Goal: Task Accomplishment & Management: Manage account settings

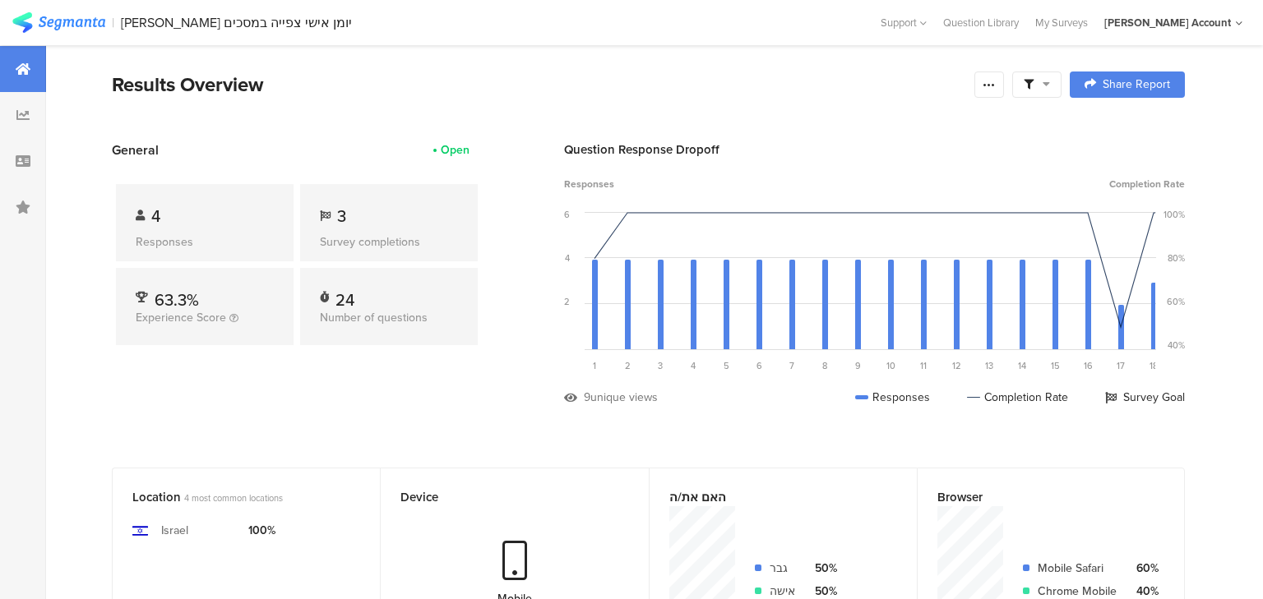
click at [23, 158] on icon at bounding box center [23, 161] width 15 height 13
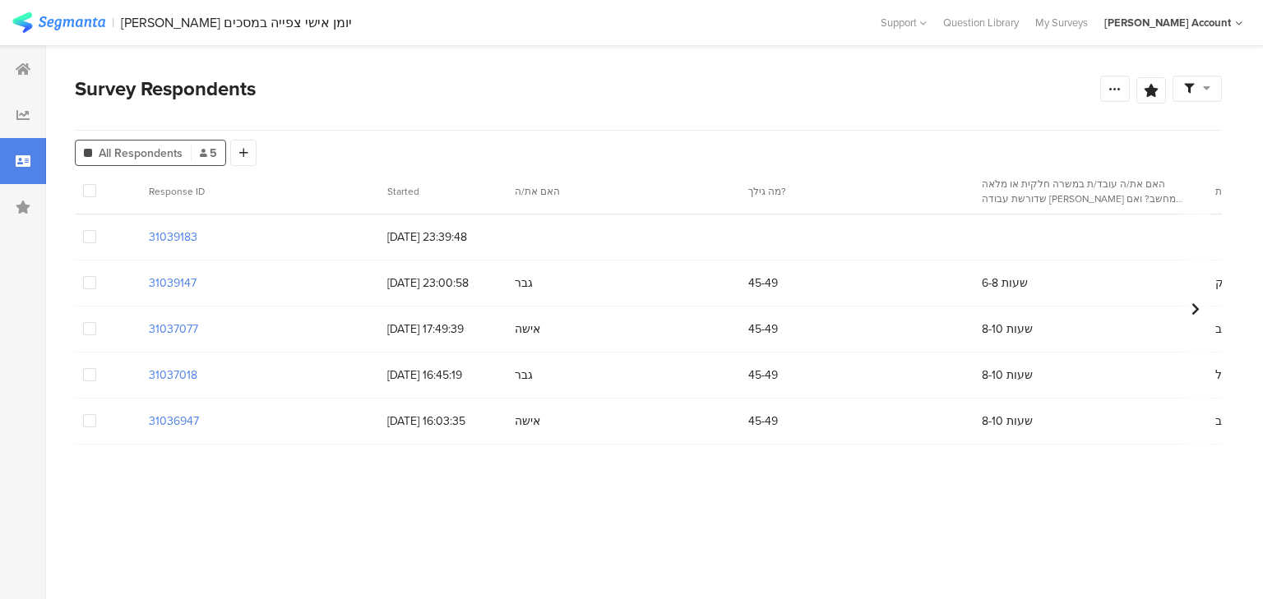
click at [84, 237] on span at bounding box center [89, 236] width 13 height 13
click at [96, 230] on input "checkbox" at bounding box center [96, 230] width 0 height 0
click at [256, 191] on div "Delete" at bounding box center [273, 191] width 48 height 12
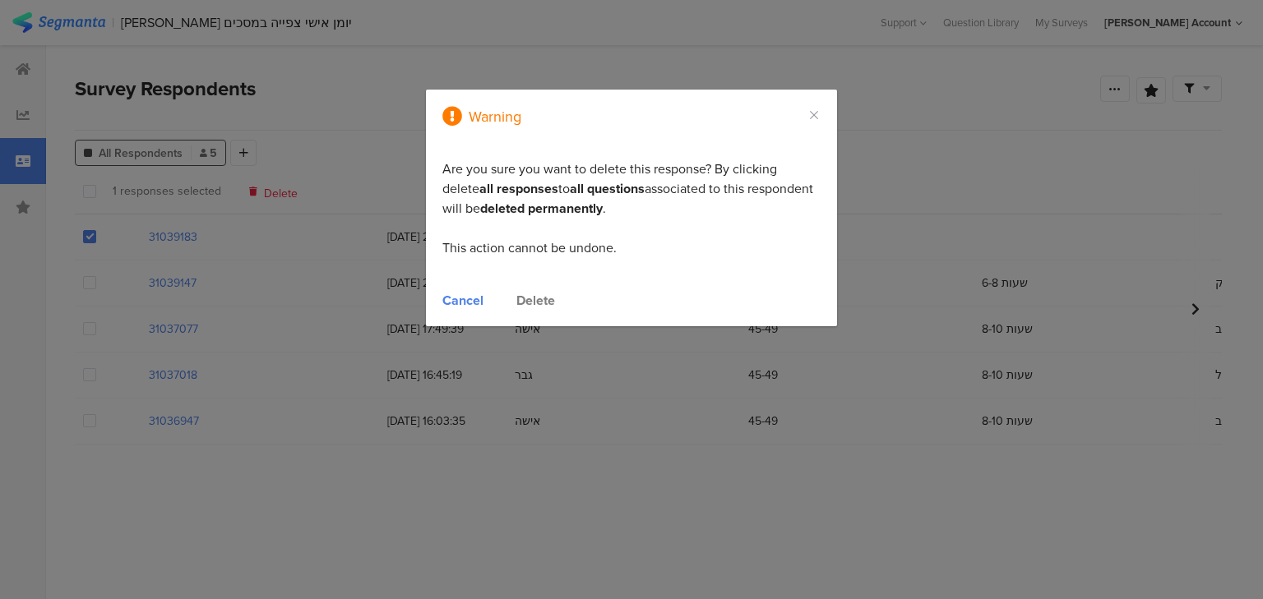
click at [525, 294] on div "Delete" at bounding box center [535, 300] width 39 height 19
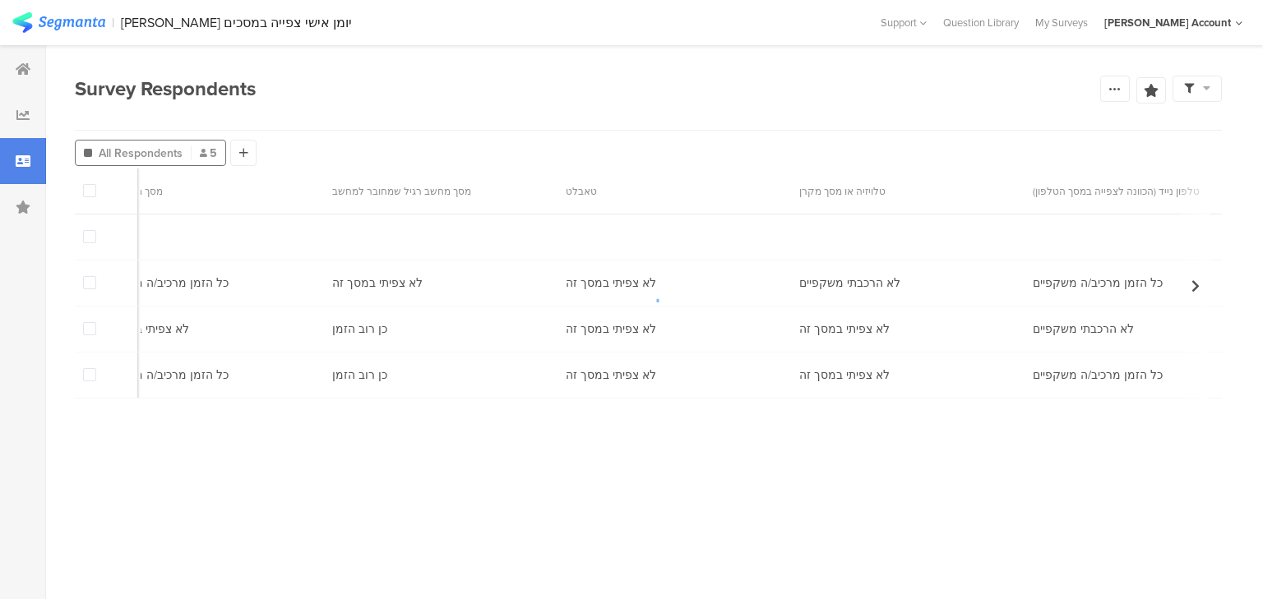
scroll to position [0, 6193]
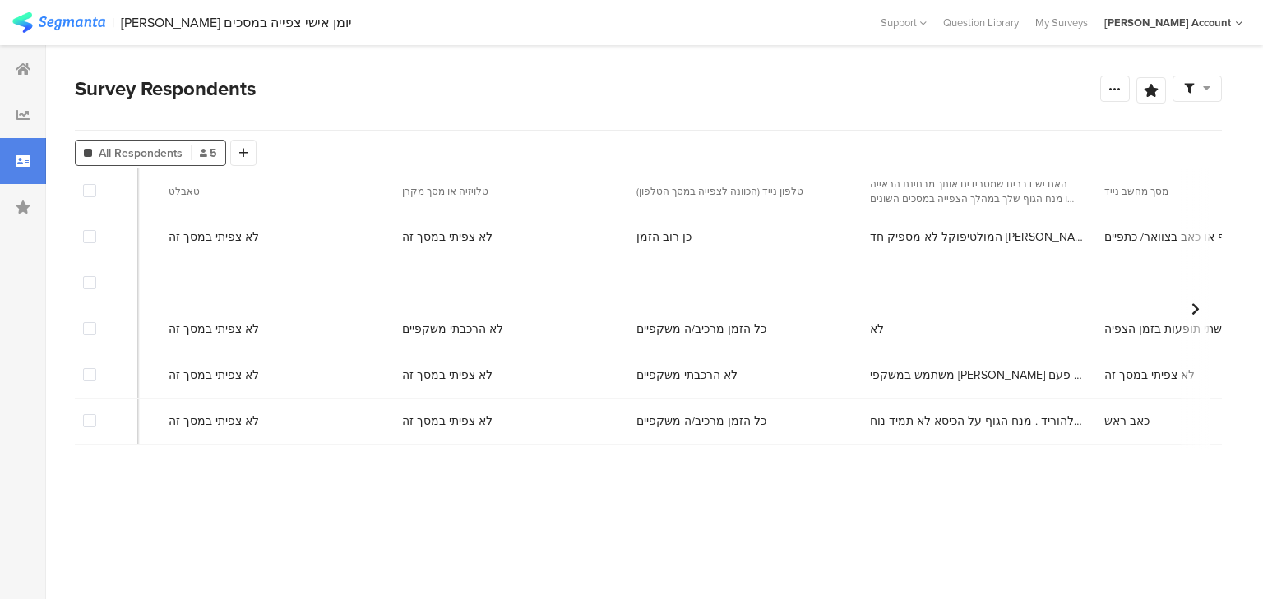
click at [89, 286] on span at bounding box center [89, 282] width 13 height 13
click at [96, 276] on input "checkbox" at bounding box center [96, 276] width 0 height 0
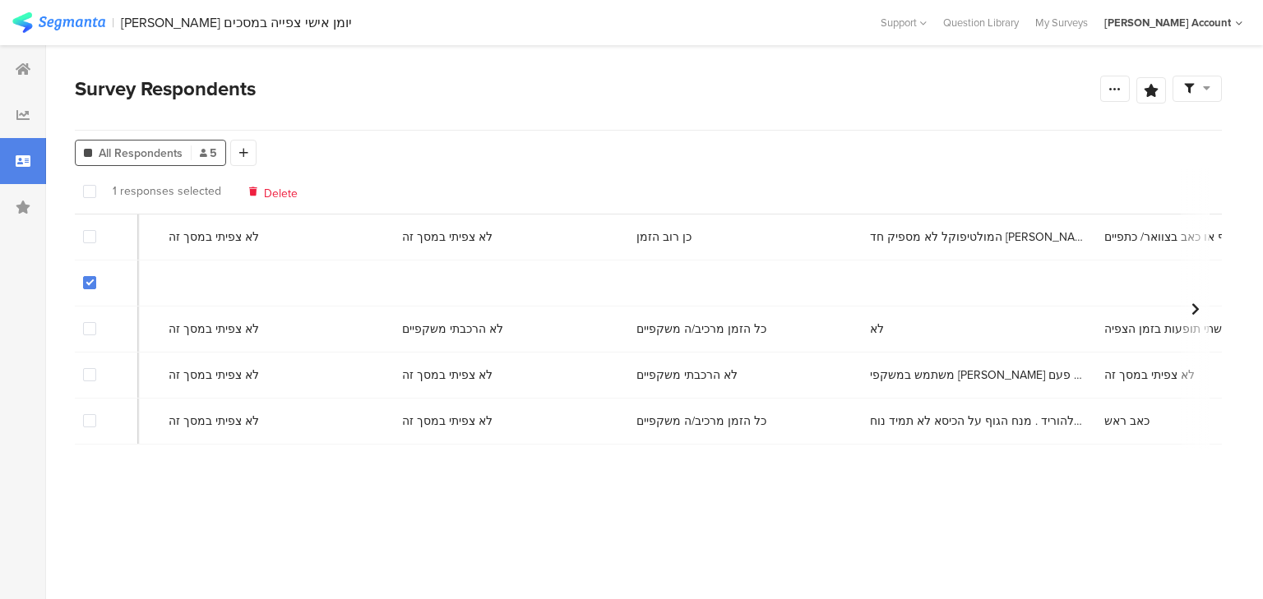
click at [276, 194] on span "Delete" at bounding box center [281, 191] width 34 height 12
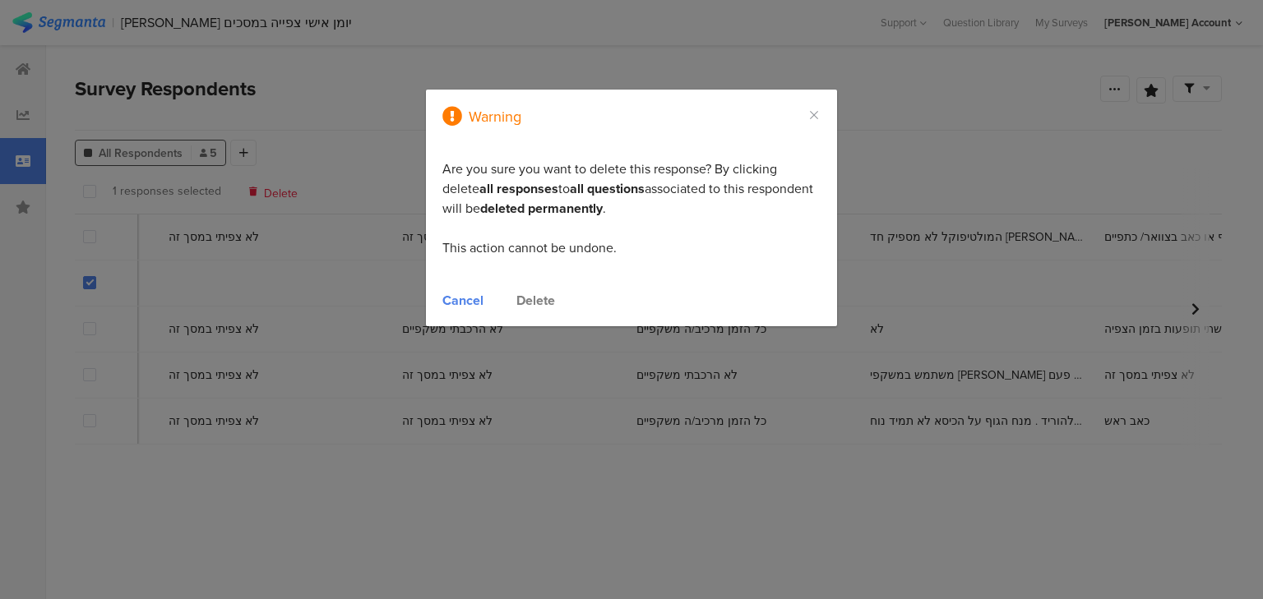
click at [522, 296] on div "Delete" at bounding box center [535, 300] width 39 height 19
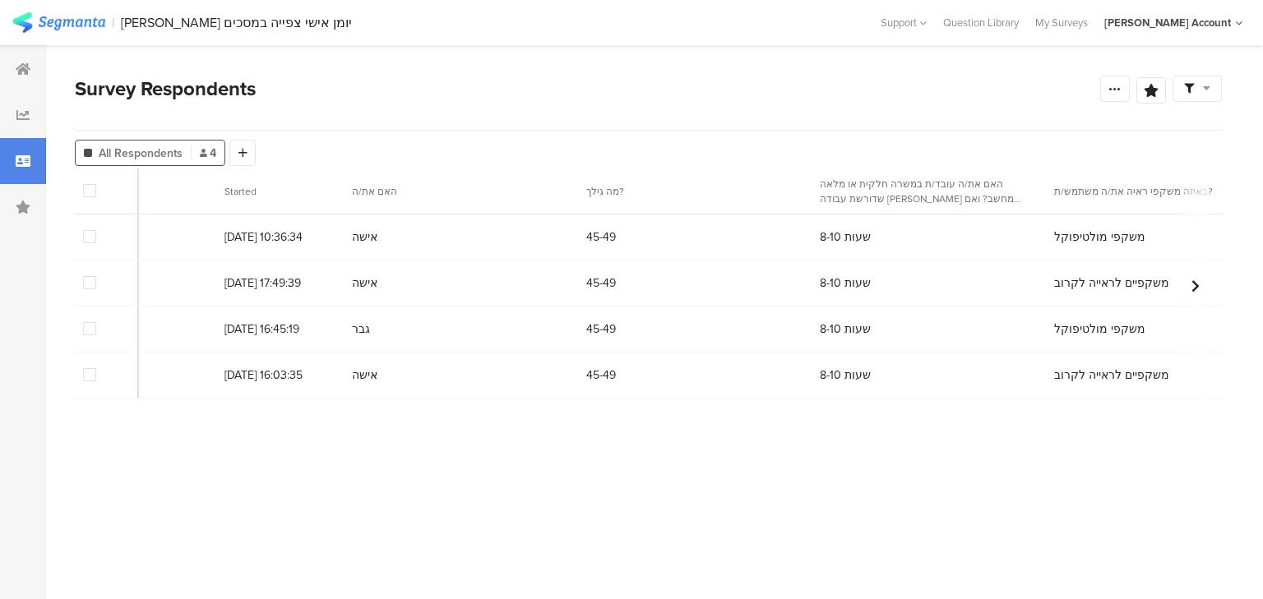
scroll to position [0, 0]
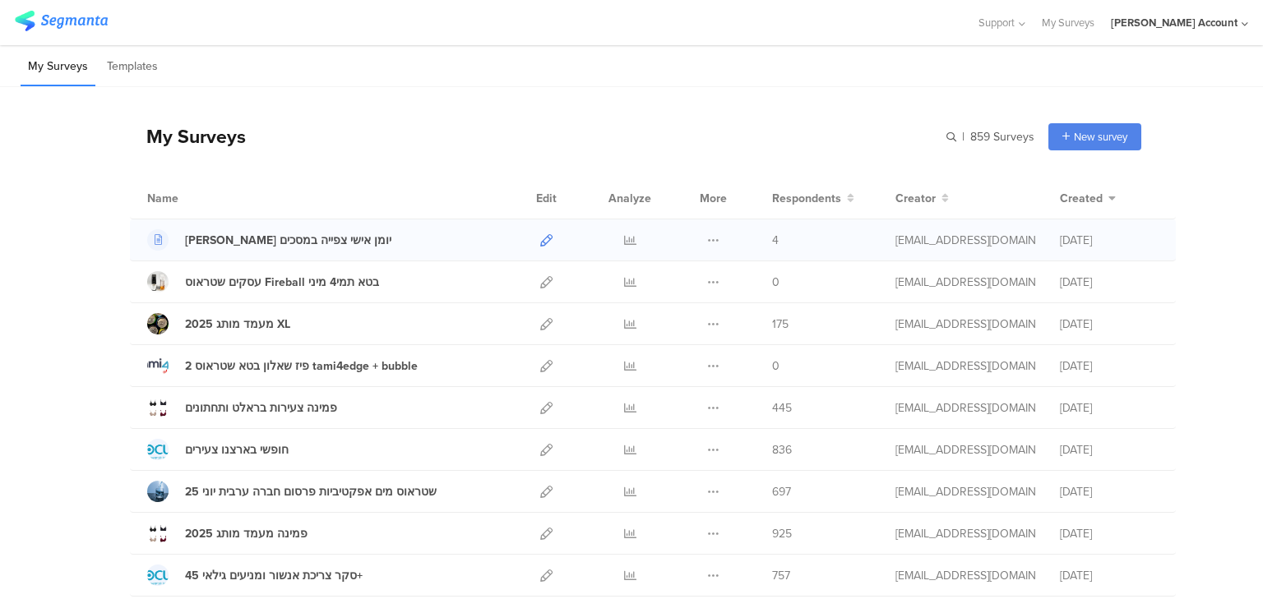
click at [541, 239] on icon at bounding box center [546, 240] width 12 height 12
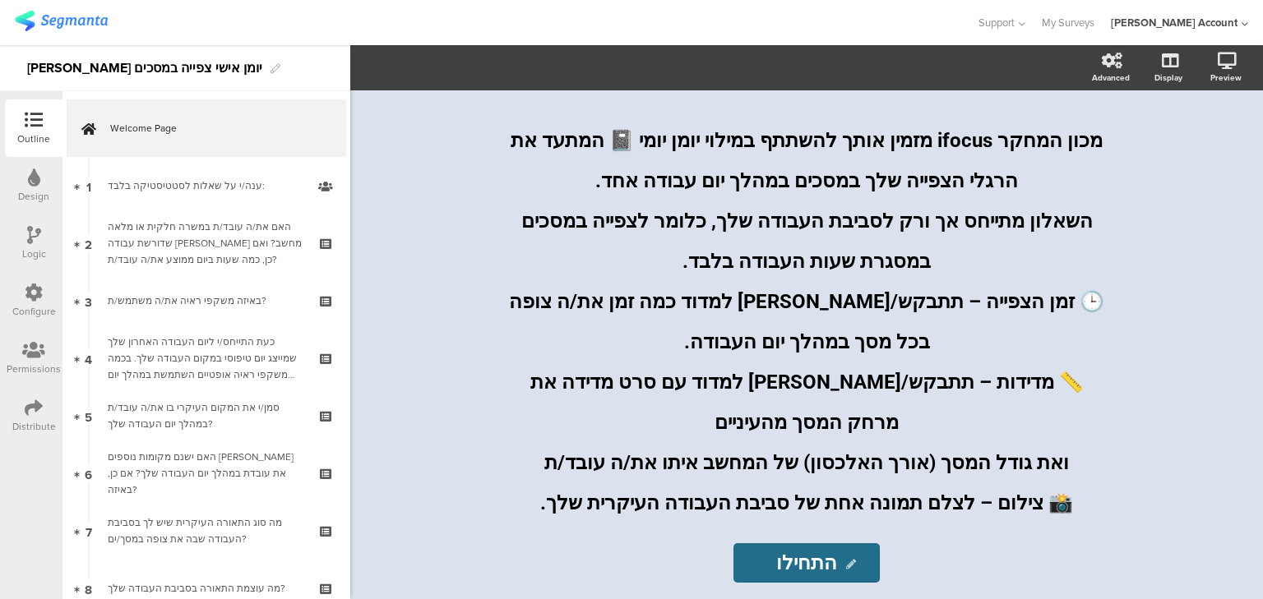
click at [30, 414] on icon at bounding box center [34, 408] width 18 height 18
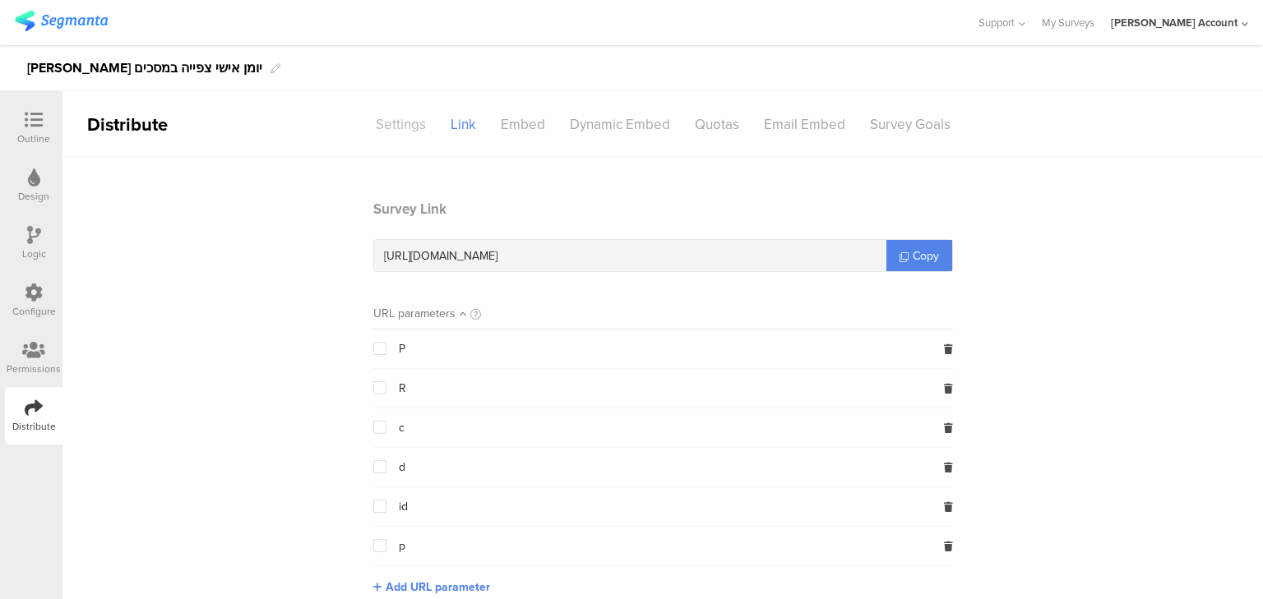
click at [382, 124] on div "Settings" at bounding box center [400, 124] width 75 height 29
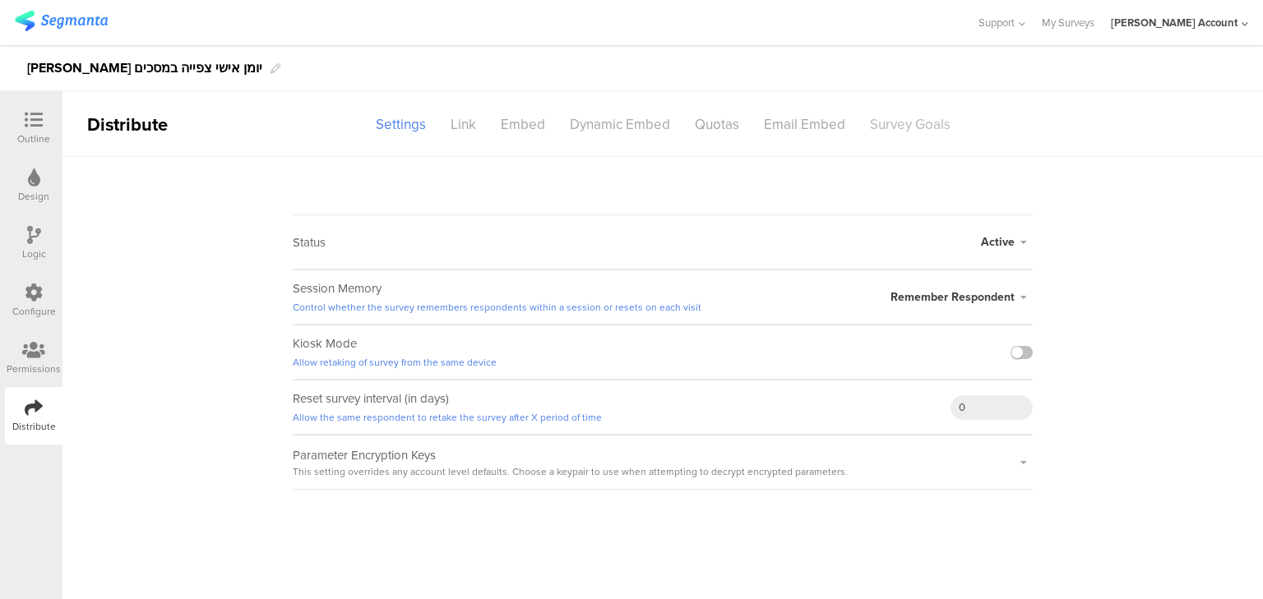
click at [888, 122] on div "Survey Goals" at bounding box center [909, 124] width 105 height 29
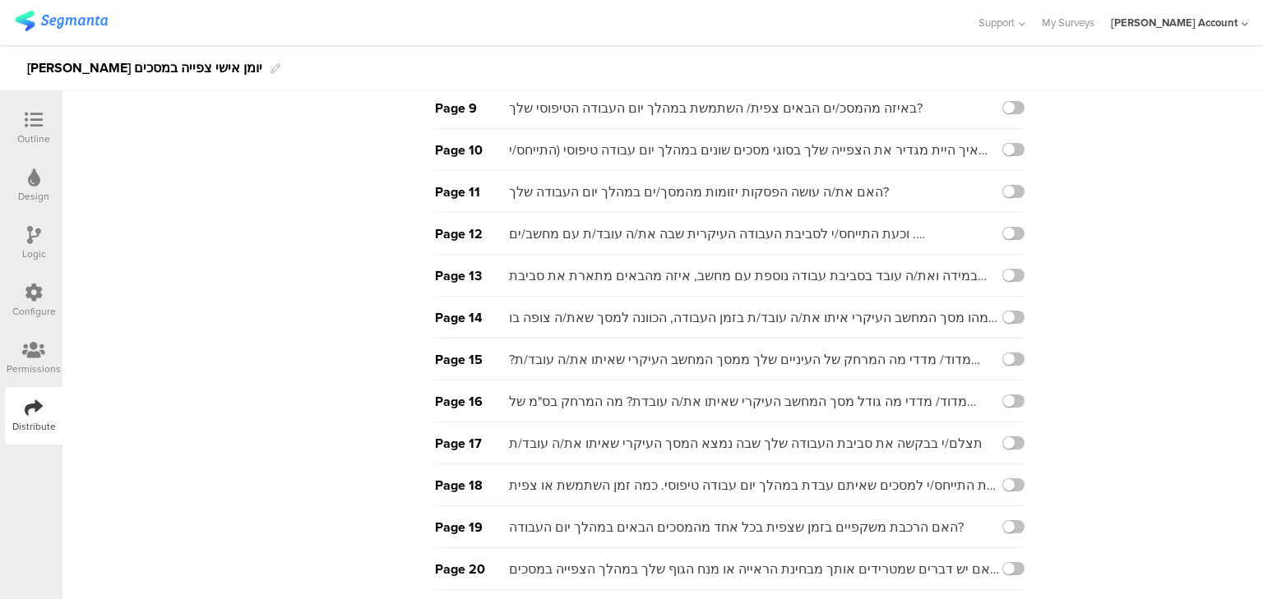
scroll to position [658, 0]
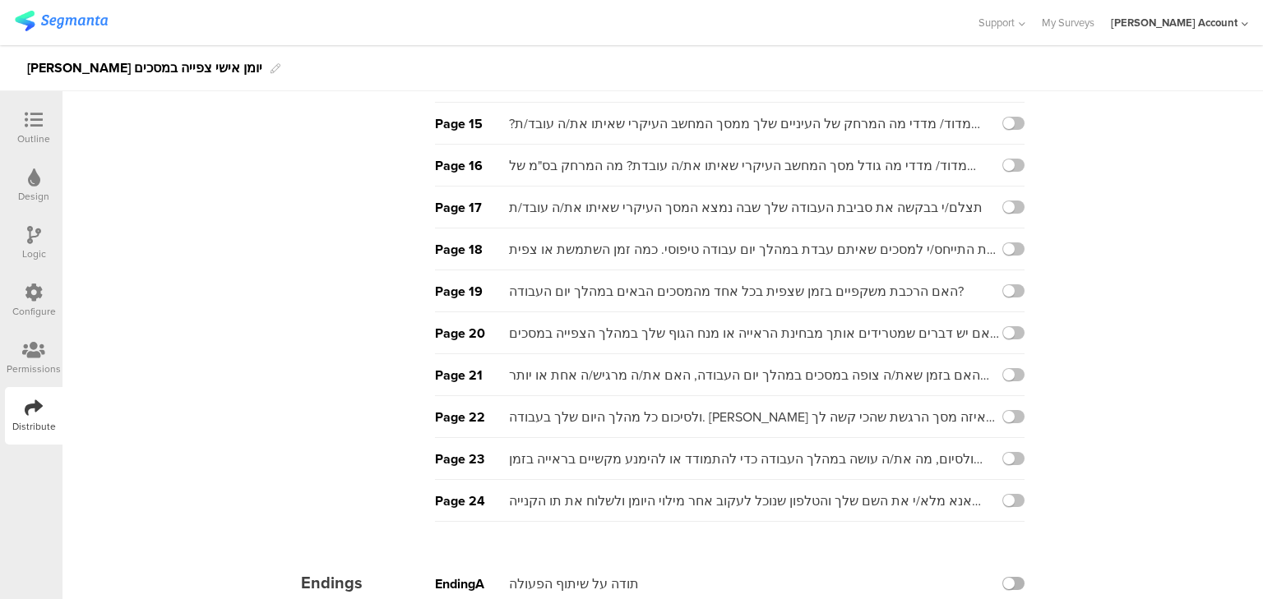
click at [1013, 579] on label at bounding box center [1013, 583] width 22 height 13
click at [0, 0] on input "checkbox" at bounding box center [0, 0] width 0 height 0
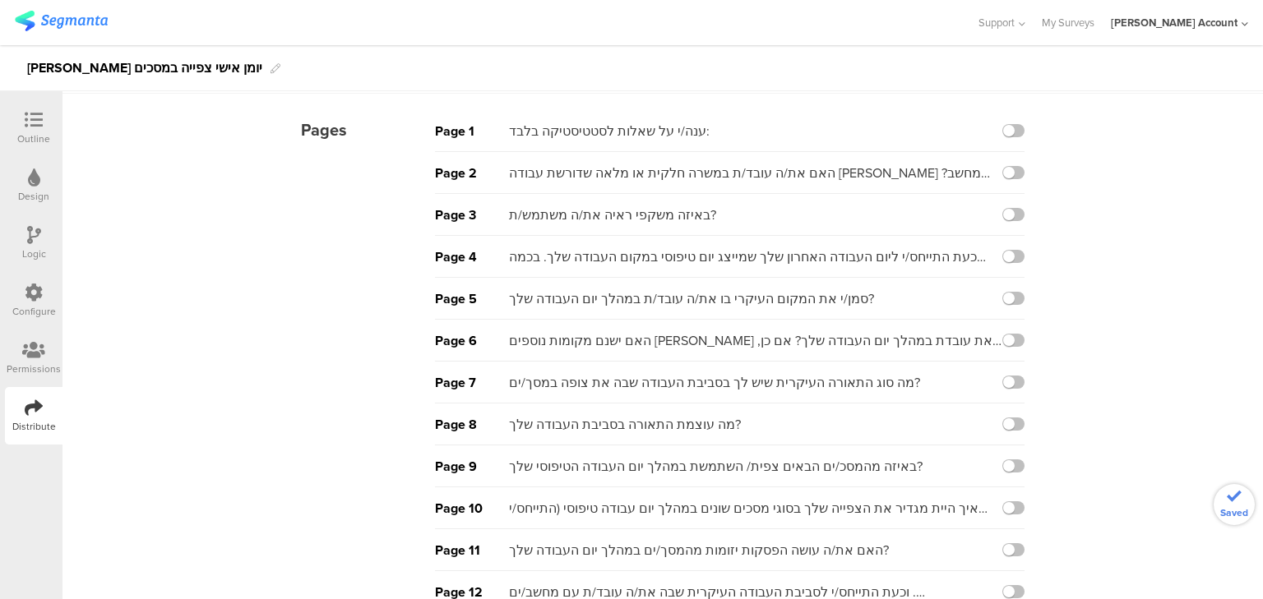
scroll to position [0, 0]
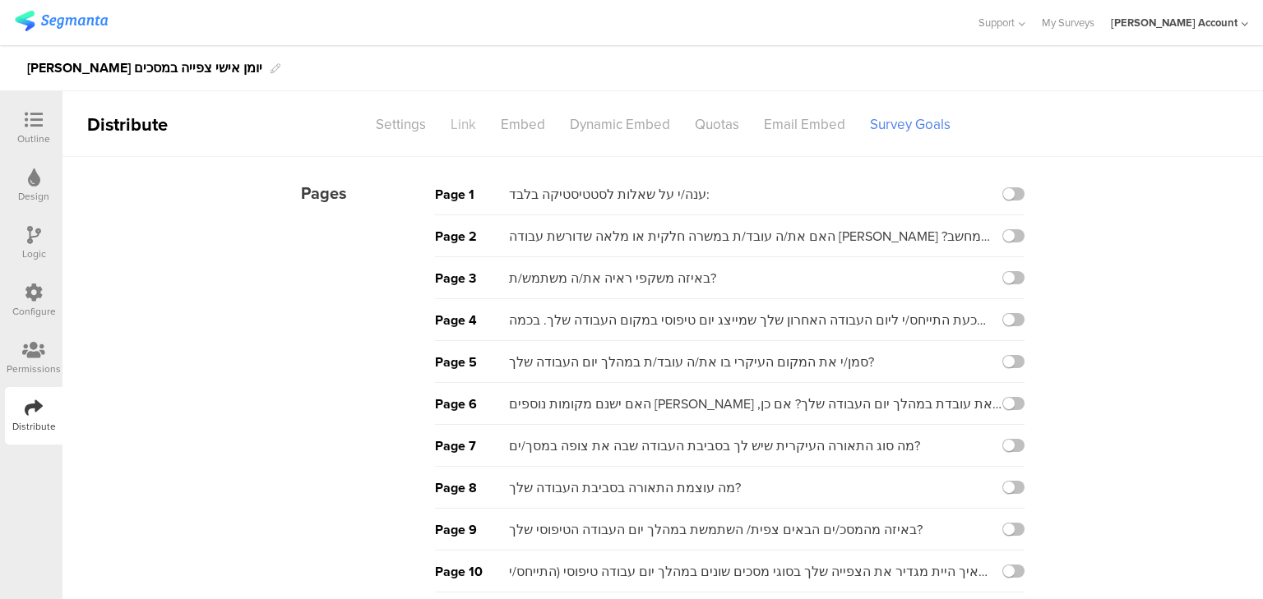
click at [461, 125] on div "Link" at bounding box center [463, 124] width 50 height 29
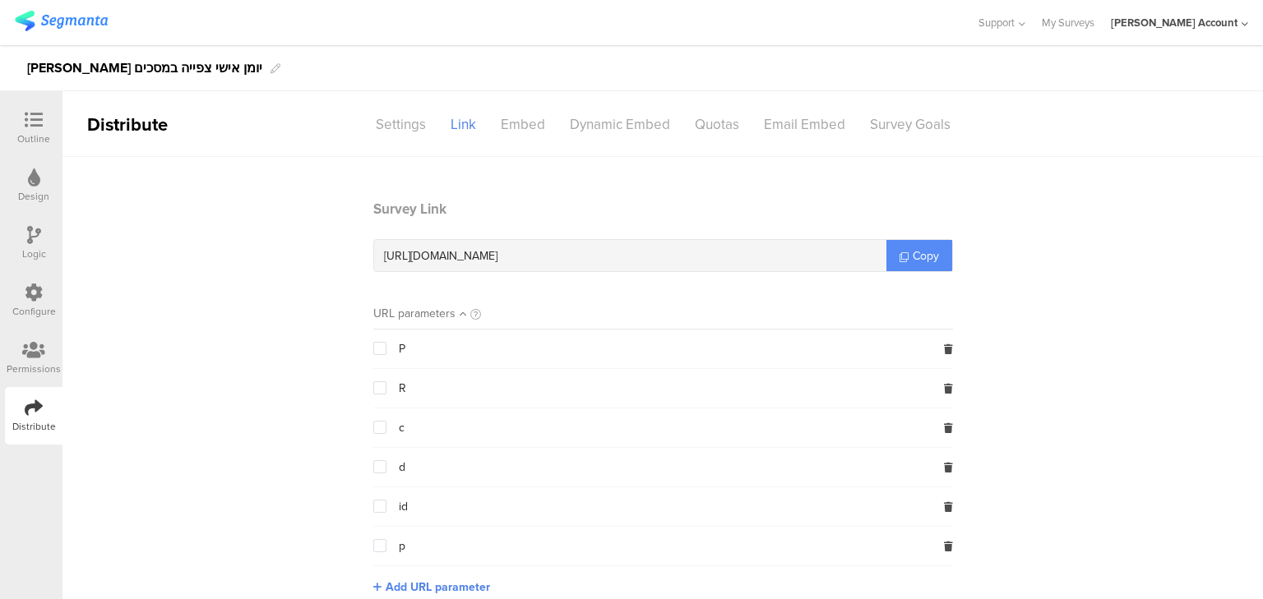
click at [912, 261] on span "Copy" at bounding box center [925, 255] width 26 height 17
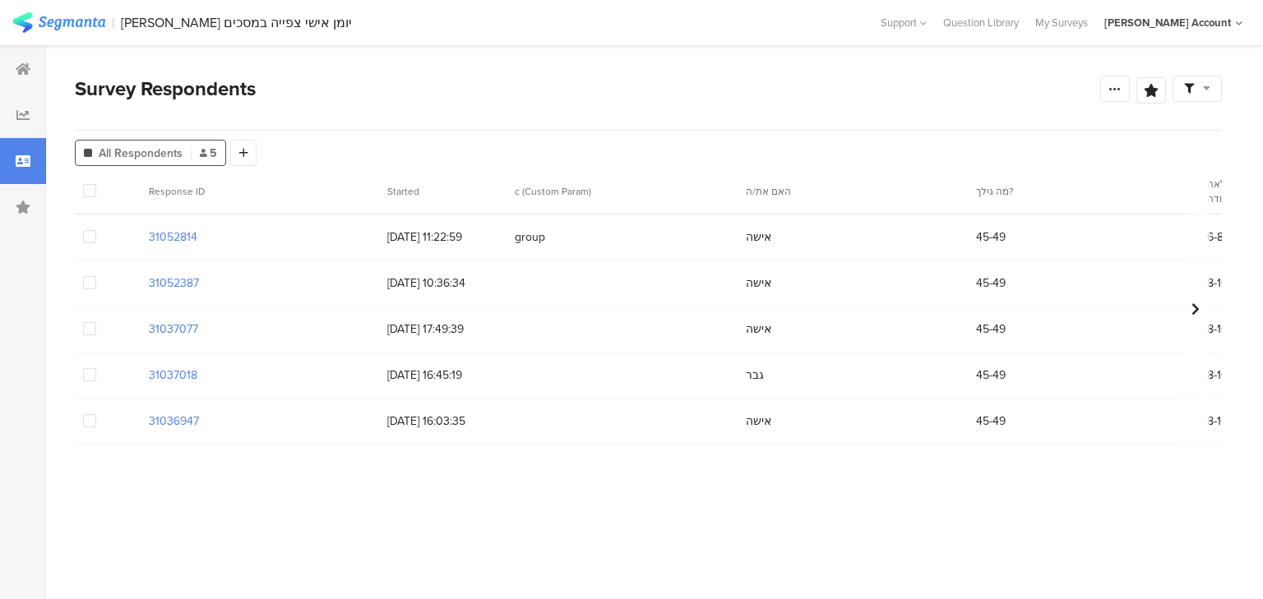
click at [92, 237] on span at bounding box center [89, 236] width 13 height 13
click at [96, 230] on input "checkbox" at bounding box center [96, 230] width 0 height 0
click at [275, 193] on span "Delete" at bounding box center [281, 191] width 34 height 12
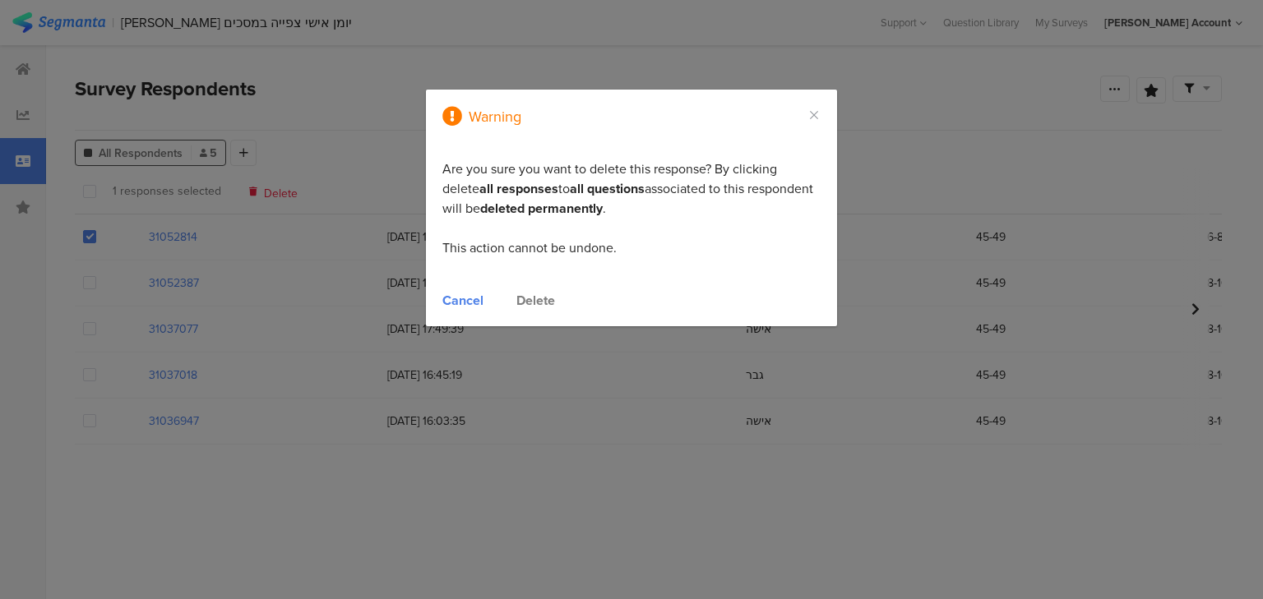
click at [534, 298] on div "Delete" at bounding box center [535, 300] width 39 height 19
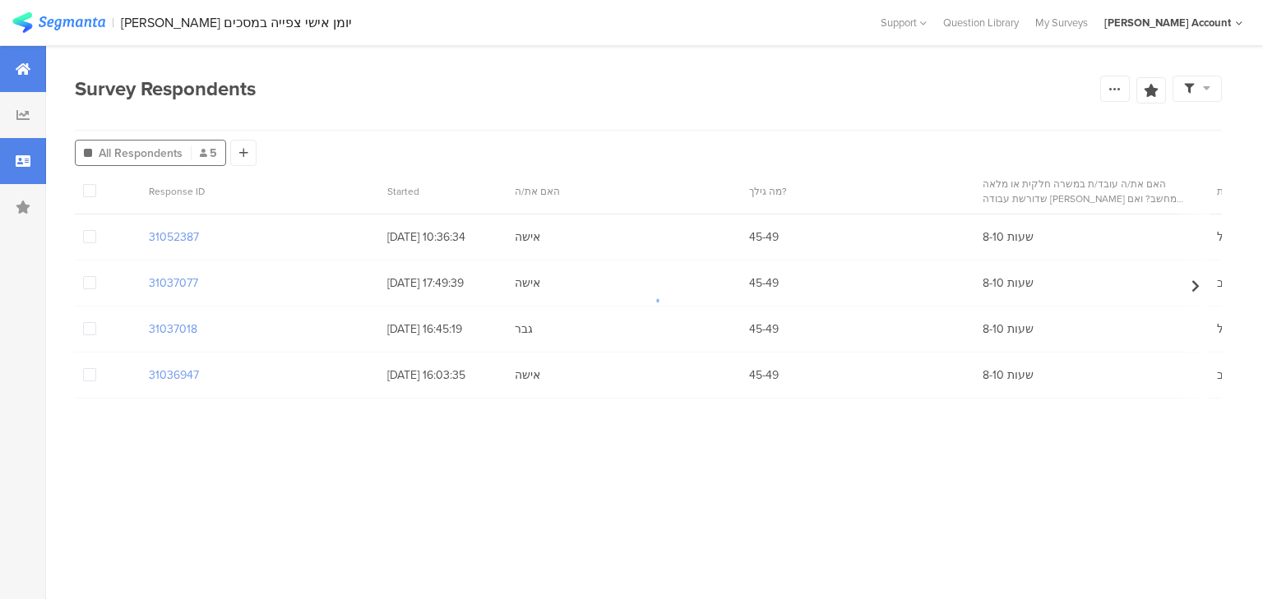
click at [22, 75] on icon at bounding box center [23, 68] width 15 height 13
